Goal: Transaction & Acquisition: Purchase product/service

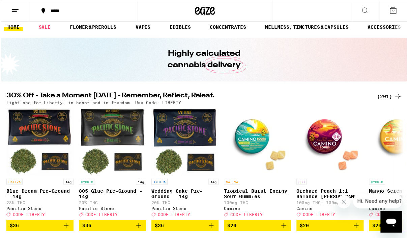
scroll to position [6, 0]
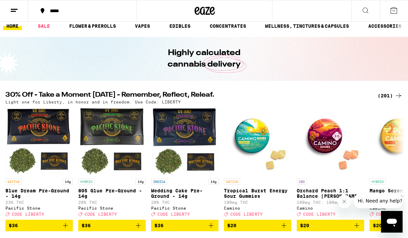
click at [396, 98] on icon at bounding box center [399, 95] width 8 height 8
